Goal: Task Accomplishment & Management: Manage account settings

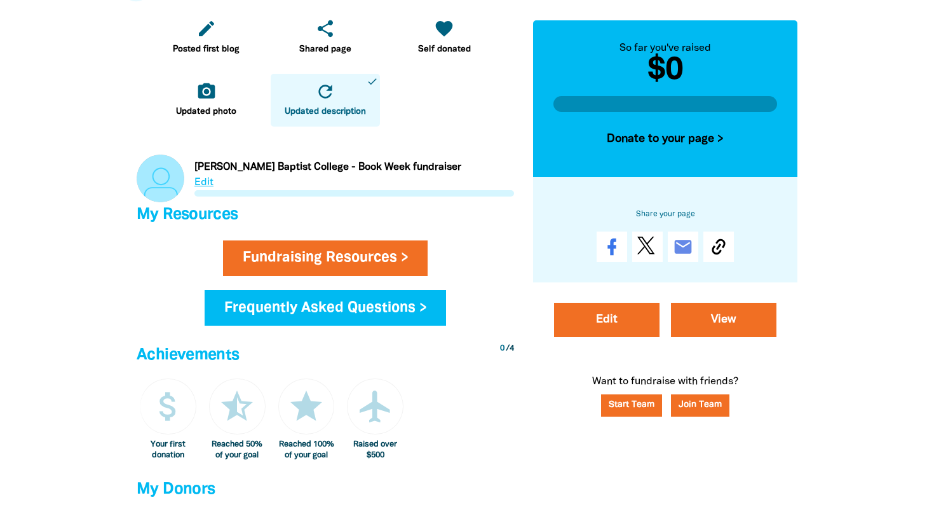
scroll to position [428, 0]
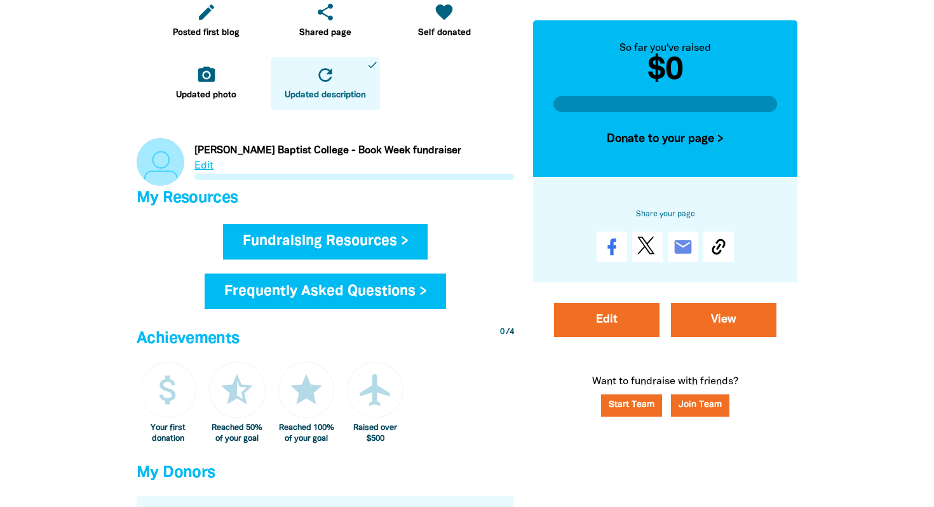
click at [343, 245] on link "Fundraising Resources >" at bounding box center [325, 242] width 205 height 36
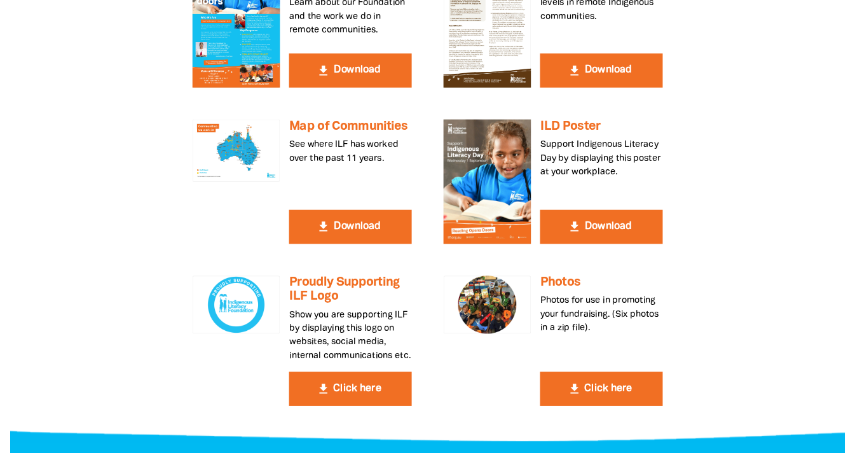
scroll to position [461, 0]
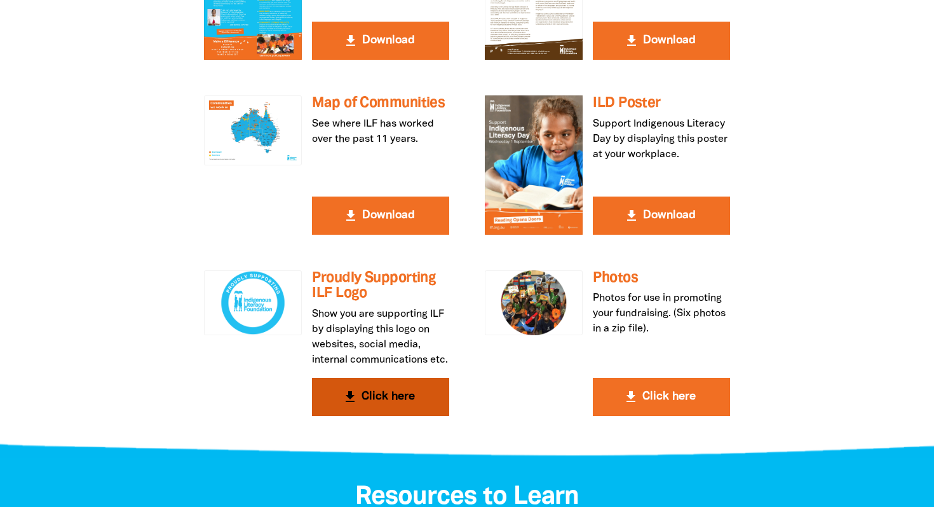
click at [394, 409] on button "get_app Click here" at bounding box center [380, 397] width 137 height 38
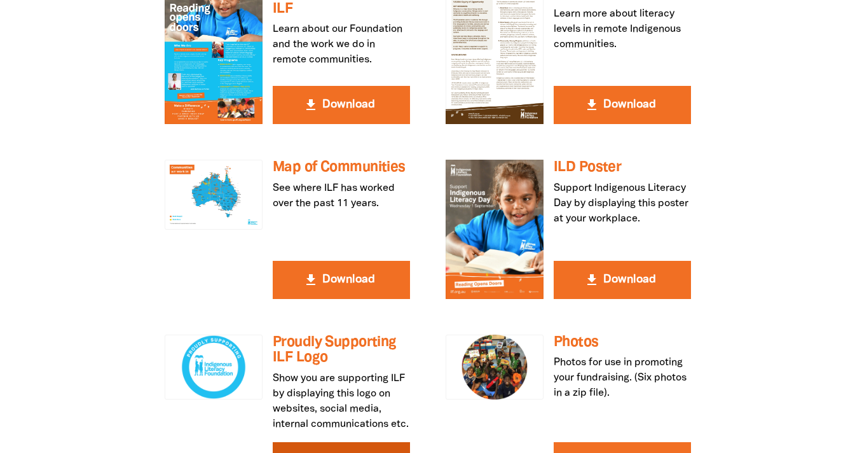
scroll to position [273, 0]
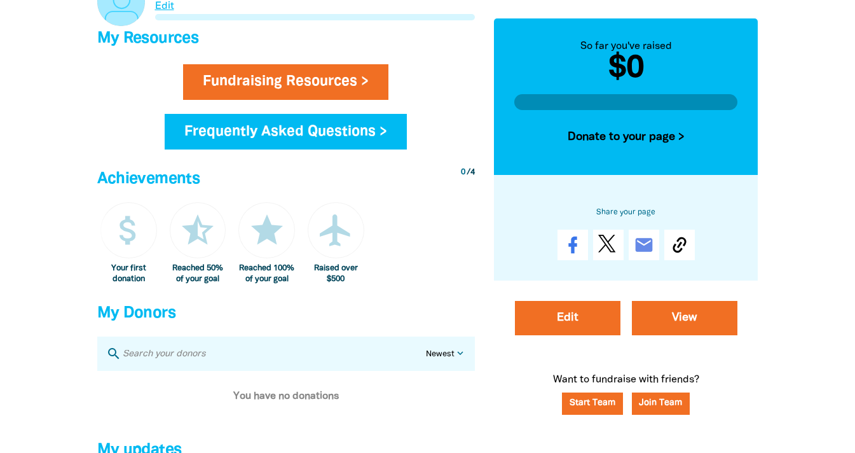
scroll to position [600, 0]
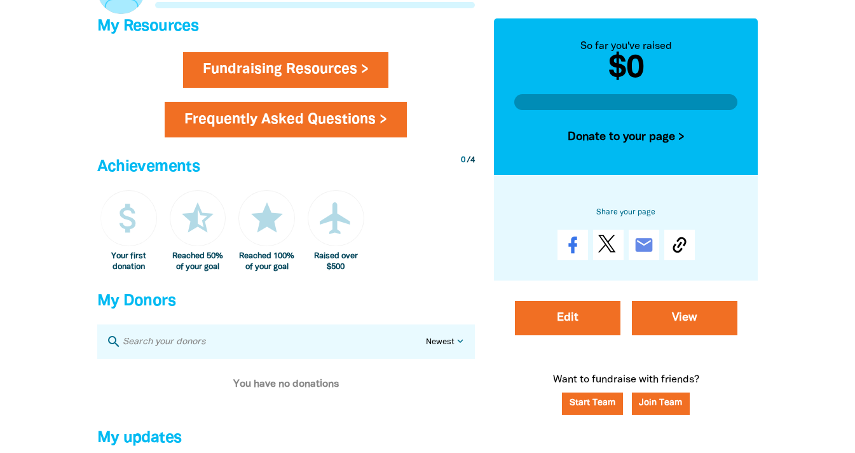
click at [334, 122] on link "Frequently Asked Questions >" at bounding box center [286, 120] width 242 height 36
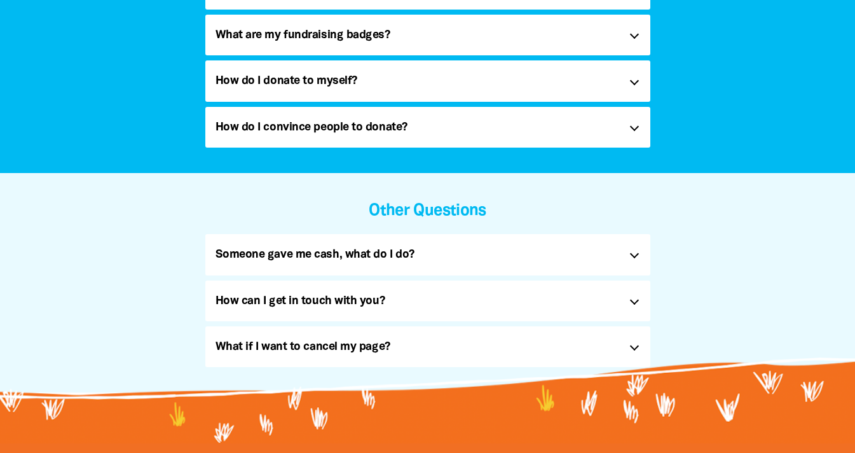
scroll to position [533, 0]
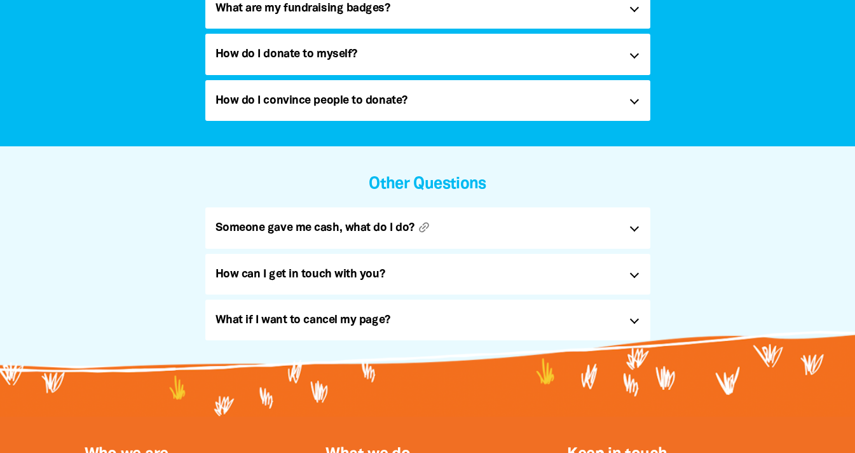
click at [543, 233] on h5 "Someone gave me cash, what do I do? link" at bounding box center [417, 227] width 404 height 20
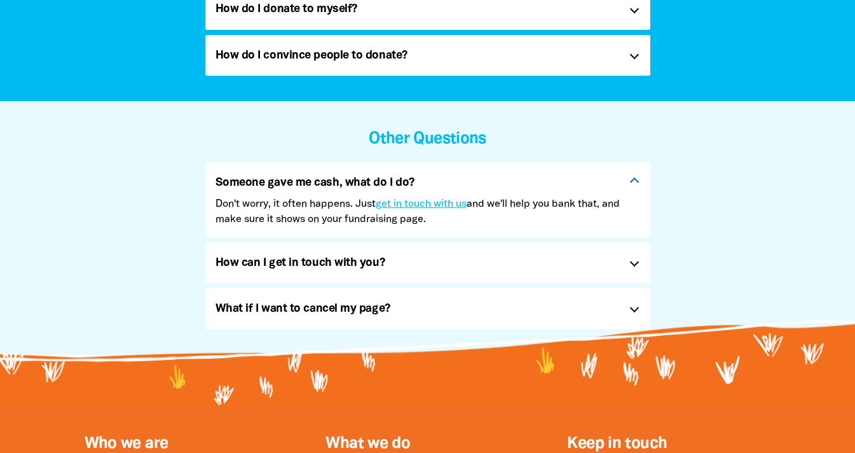
scroll to position [606, 0]
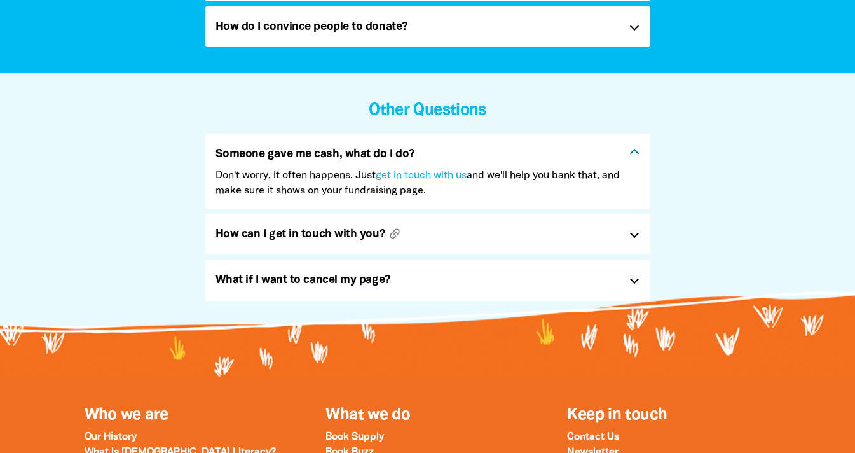
click at [529, 242] on h5 "How can I get in touch with you? link" at bounding box center [417, 234] width 404 height 20
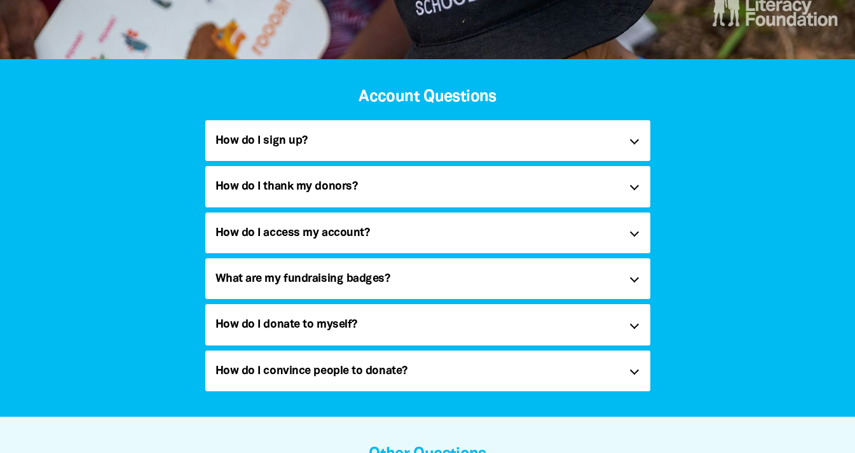
scroll to position [242, 0]
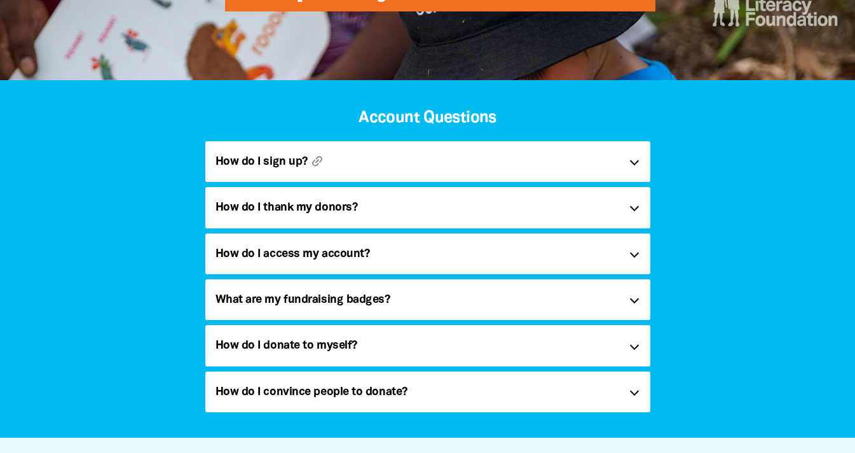
click at [493, 154] on h5 "How do I sign up? link" at bounding box center [417, 161] width 404 height 20
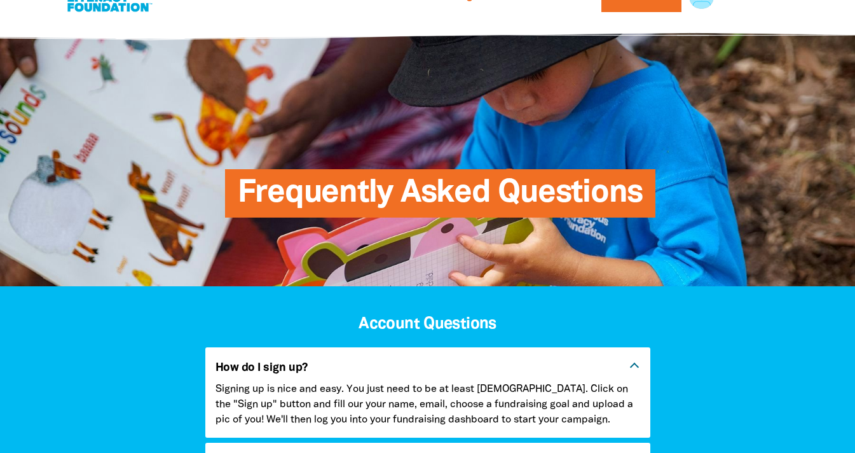
scroll to position [0, 0]
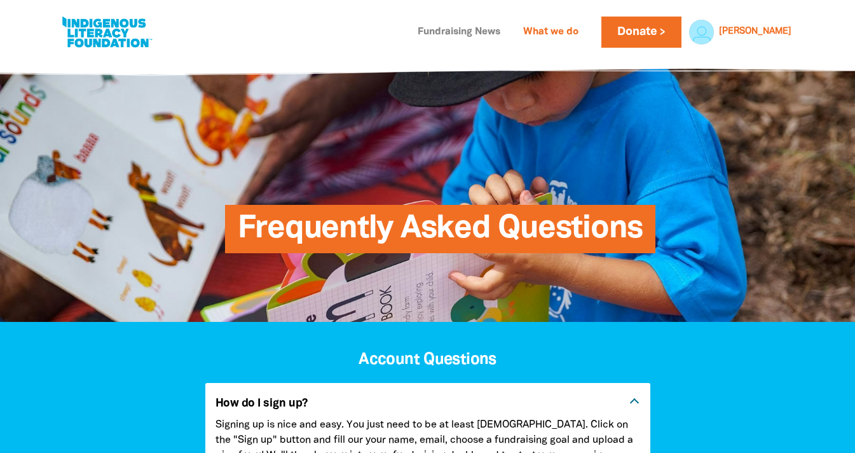
click at [482, 30] on link "Fundraising News" at bounding box center [459, 32] width 98 height 20
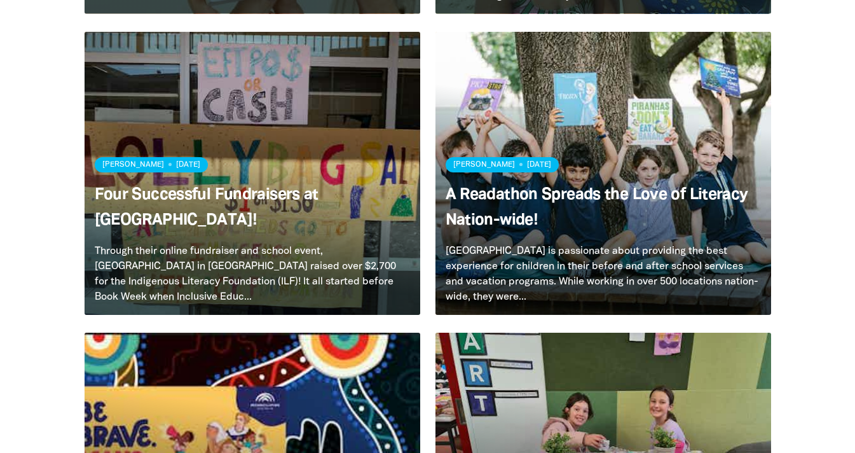
scroll to position [838, 0]
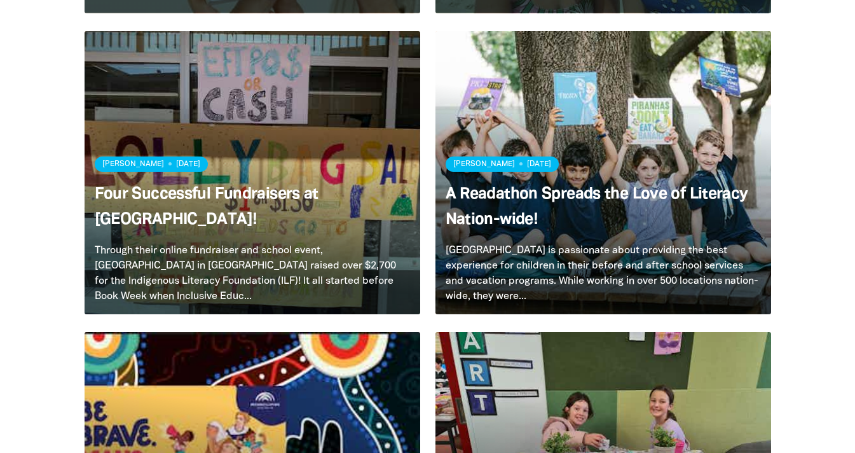
click at [275, 243] on link "Read more" at bounding box center [253, 172] width 336 height 283
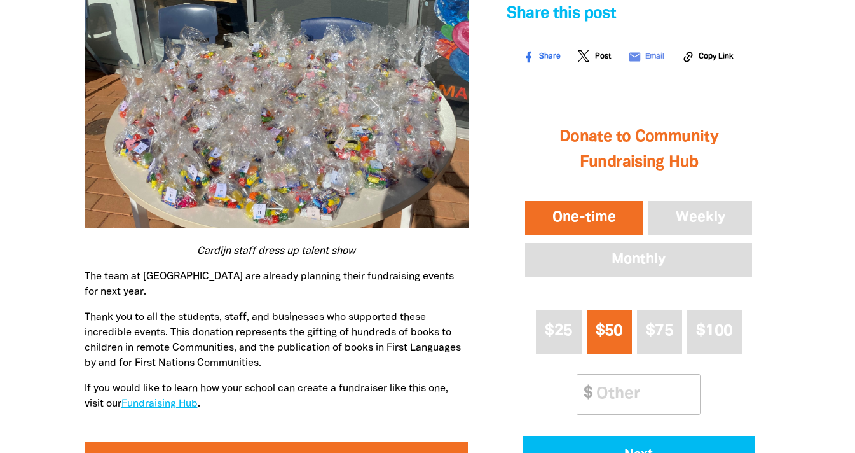
scroll to position [1706, 0]
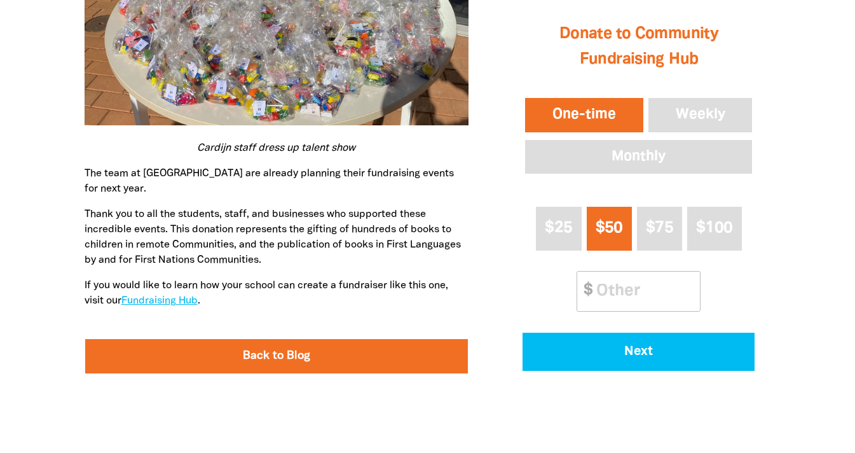
click at [184, 278] on p "If you would like to learn how your school can create a fundraiser like this on…" at bounding box center [277, 293] width 385 height 31
click at [181, 296] on link "Fundraising Hub" at bounding box center [159, 300] width 76 height 9
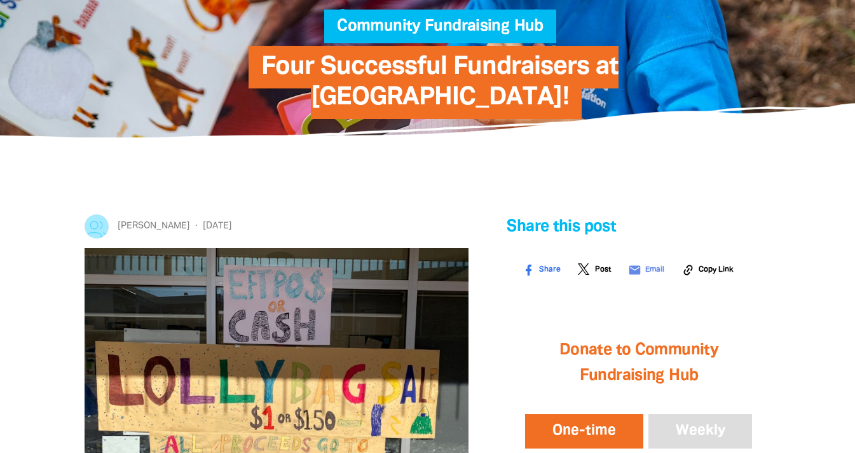
scroll to position [0, 0]
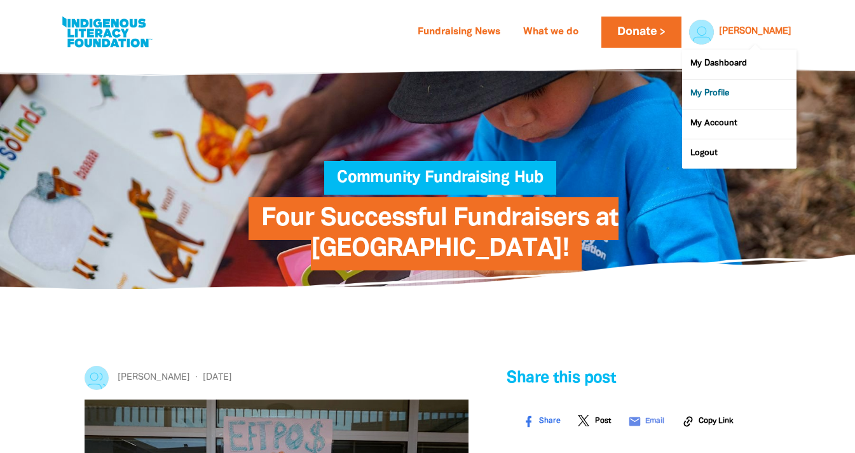
click at [719, 95] on link "My Profile" at bounding box center [739, 93] width 114 height 29
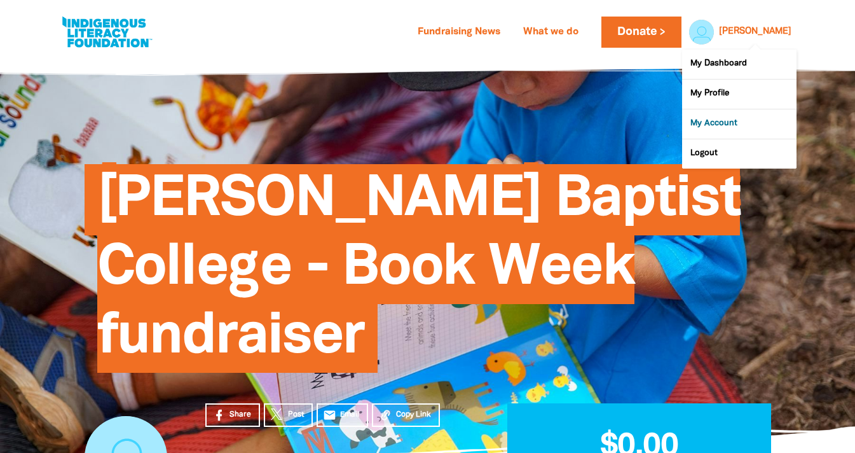
click at [726, 125] on link "My Account" at bounding box center [739, 123] width 114 height 29
select select "AU"
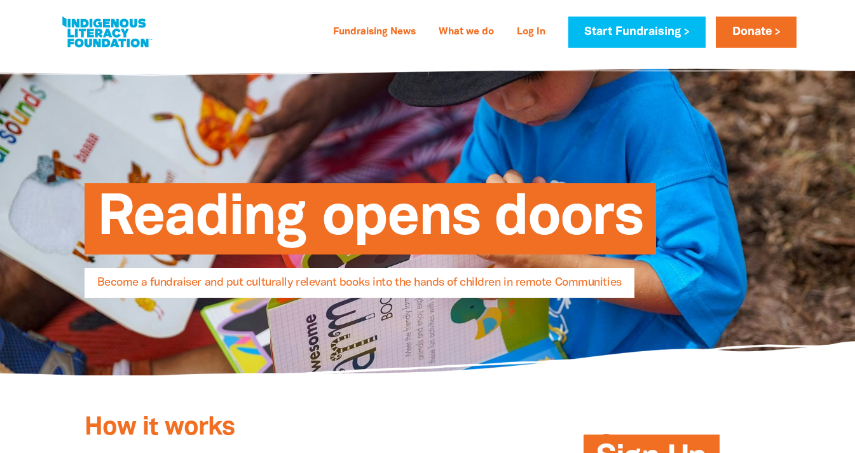
select select "AU"
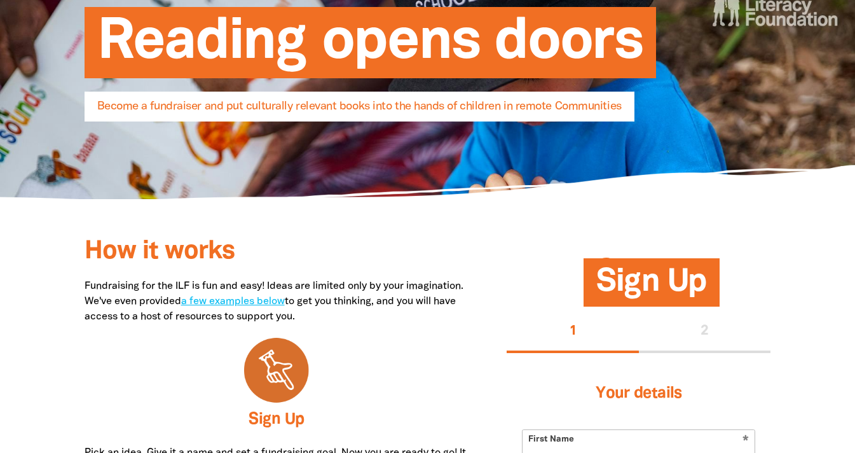
type input "[PERSON_NAME]"
type input "Fallon"
type input "[EMAIL_ADDRESS][PERSON_NAME][DOMAIN_NAME]"
type input "[PHONE_NUMBER]"
type input "[STREET_ADDRESS][PERSON_NAME]"
